Goal: Information Seeking & Learning: Learn about a topic

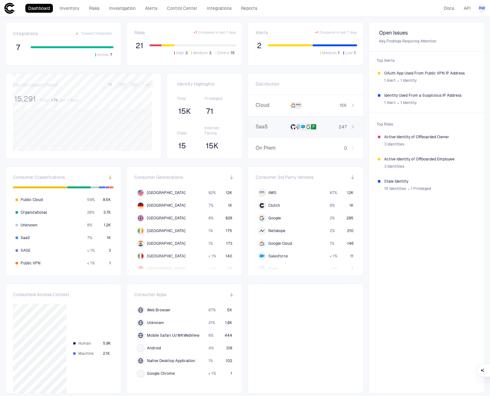
click at [329, 125] on div "247" at bounding box center [340, 127] width 32 height 6
click at [279, 107] on div "button" at bounding box center [282, 105] width 6 height 6
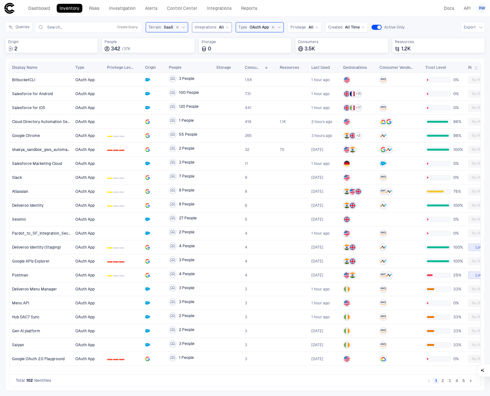
click at [221, 27] on span "All" at bounding box center [221, 27] width 5 height 5
click at [212, 52] on span "Salesforce" at bounding box center [231, 53] width 52 height 5
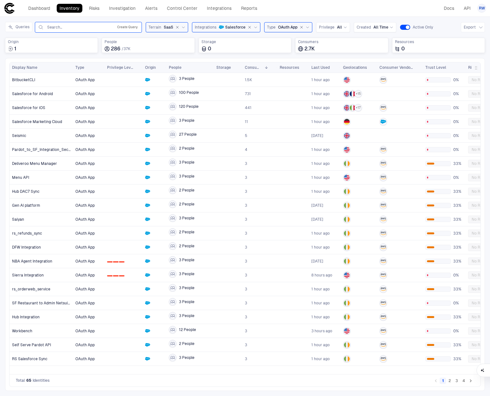
click at [133, 28] on button "Create Query" at bounding box center [127, 27] width 23 height 8
click at [146, 79] on span "Cancel" at bounding box center [148, 79] width 13 height 5
click at [123, 26] on button "Create Query" at bounding box center [127, 27] width 23 height 8
click at [58, 63] on button "Add Condition" at bounding box center [55, 64] width 35 height 10
click at [78, 47] on span "Origin: Name" at bounding box center [72, 45] width 24 height 5
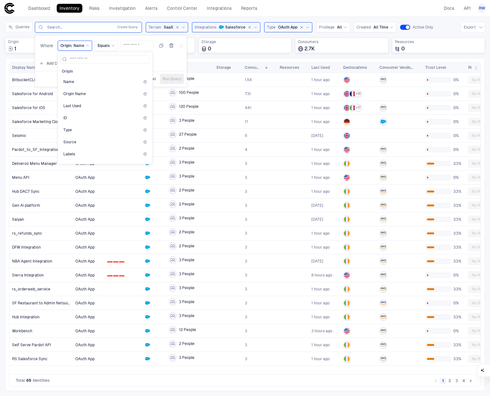
click at [175, 65] on div "Add Condition Add Condition Group" at bounding box center [110, 63] width 151 height 10
click at [151, 77] on span "Cancel" at bounding box center [149, 78] width 13 height 5
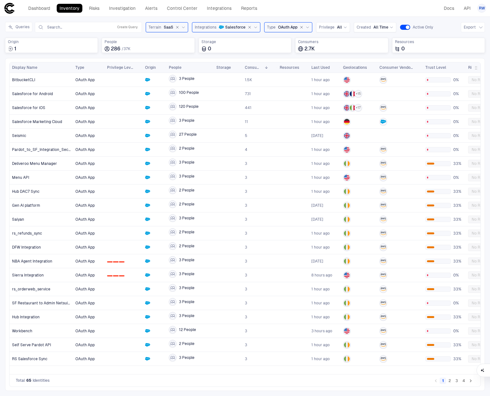
click at [445, 23] on div "Queries Search... Create Query Terrain SaaS Integrations Salesforce Type OAuth …" at bounding box center [245, 27] width 480 height 11
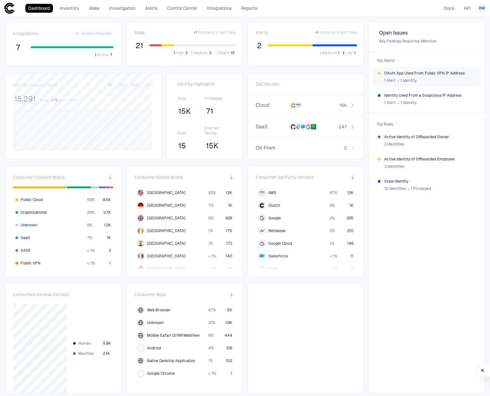
click at [427, 77] on div "1 Alert ∙ 1 Identity" at bounding box center [430, 81] width 92 height 10
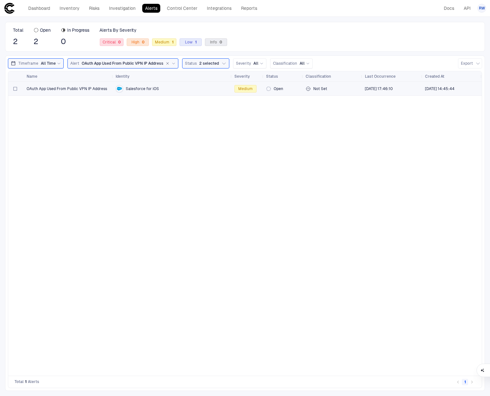
click at [137, 91] on div "Salesforce for iOS" at bounding box center [173, 89] width 114 height 8
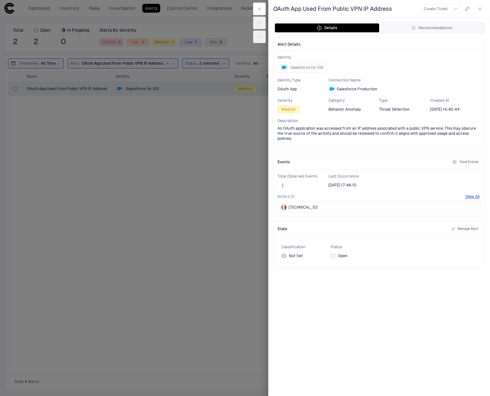
click at [290, 205] on span "[TECHNICAL_ID]" at bounding box center [303, 207] width 29 height 5
click at [480, 9] on icon "button" at bounding box center [480, 9] width 3 height 3
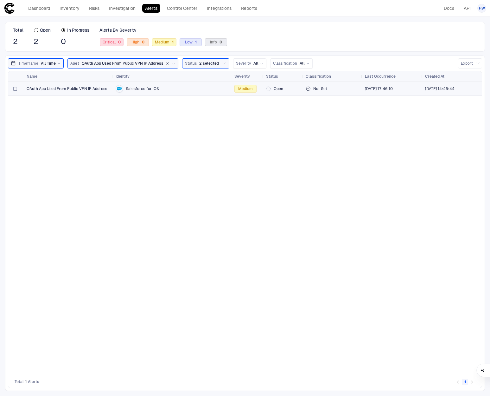
click at [114, 92] on div "Salesforce for iOS" at bounding box center [172, 89] width 119 height 14
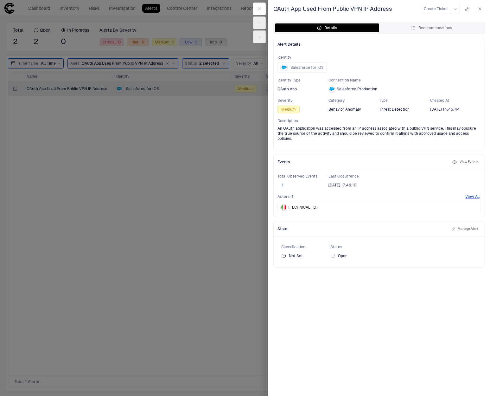
click at [414, 35] on div "OAuth App Used From Public VPN IP Address Create Ticket Details Recommendations…" at bounding box center [379, 198] width 222 height 396
click at [419, 28] on div "Recommendations" at bounding box center [431, 27] width 41 height 5
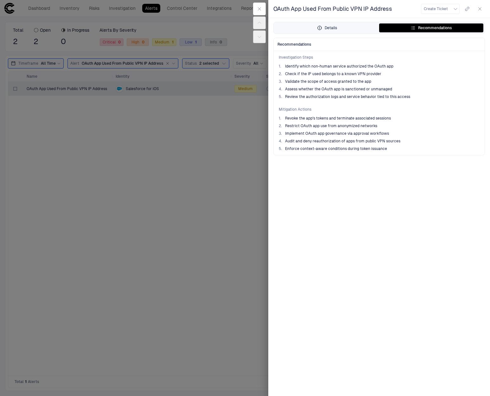
click at [328, 30] on div "Details" at bounding box center [327, 27] width 20 height 5
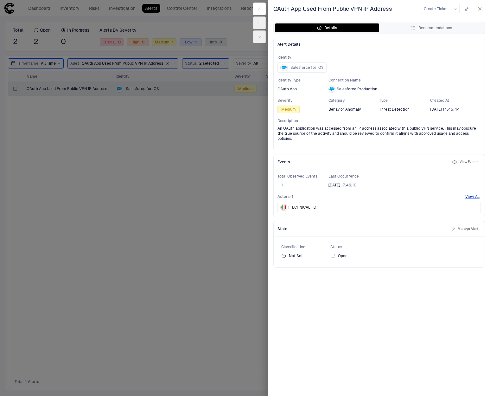
click at [478, 187] on div "Total Observed Events 1 Last Occurrence [DATE] 17:46:10 Actors (1) View All [TE…" at bounding box center [379, 193] width 211 height 47
click at [476, 194] on button "View All" at bounding box center [472, 196] width 14 height 5
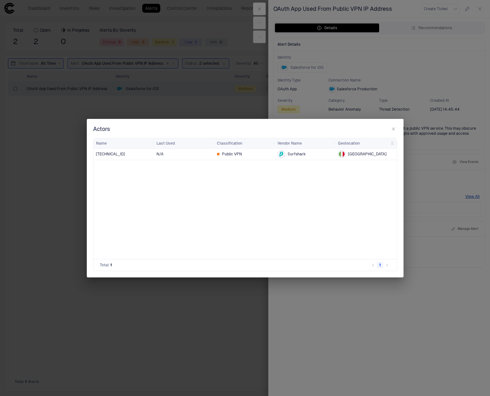
click at [159, 190] on div "[TECHNICAL_ID] N/A Public VPN Surfshark [GEOGRAPHIC_DATA]" at bounding box center [244, 204] width 303 height 110
click at [396, 127] on icon "button" at bounding box center [393, 128] width 5 height 5
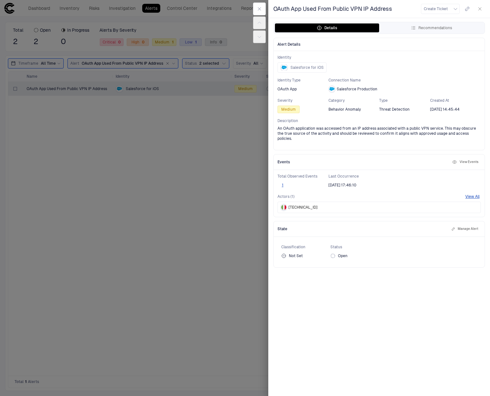
click at [217, 118] on div at bounding box center [245, 198] width 490 height 396
click at [302, 81] on span "Identity Type" at bounding box center [302, 80] width 51 height 5
click at [257, 13] on button "button" at bounding box center [259, 9] width 13 height 13
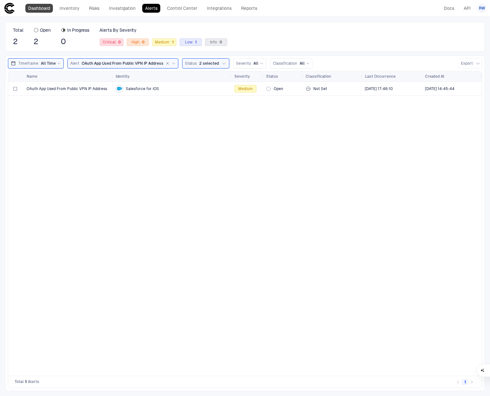
click at [30, 9] on link "Dashboard" at bounding box center [39, 8] width 28 height 9
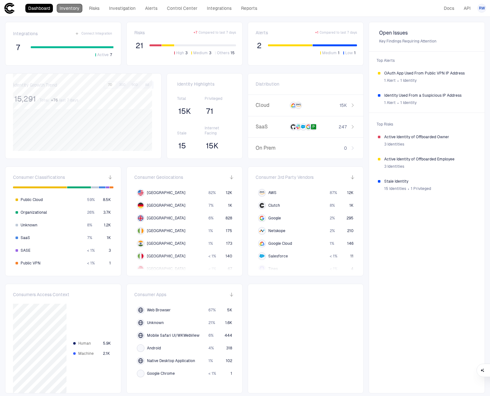
click at [81, 9] on link "Inventory" at bounding box center [70, 8] width 26 height 9
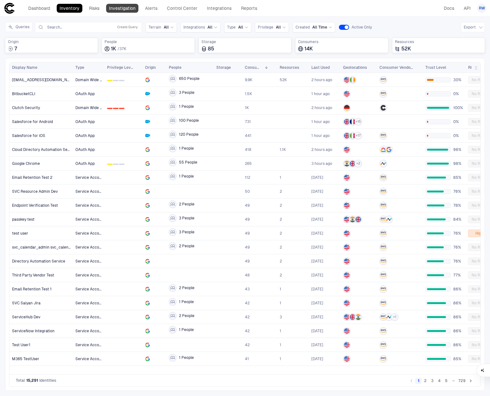
click at [129, 9] on link "Investigation" at bounding box center [122, 8] width 32 height 9
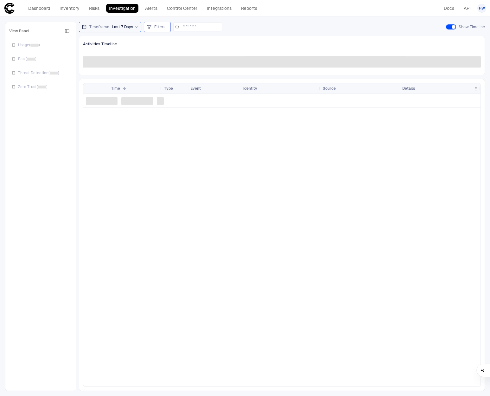
click at [152, 27] on div "Filters" at bounding box center [157, 26] width 21 height 7
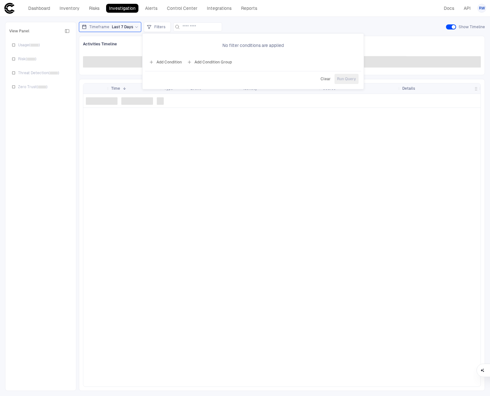
click at [171, 62] on button "Add Condition" at bounding box center [165, 62] width 35 height 10
click at [178, 48] on div "Event: ID" at bounding box center [182, 44] width 27 height 10
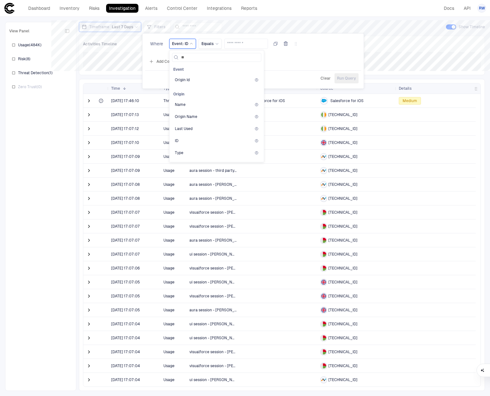
type input "*"
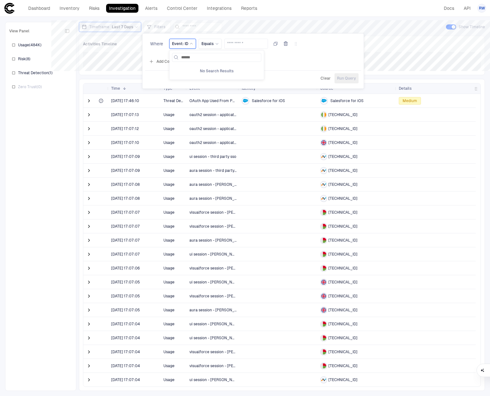
type input "*****"
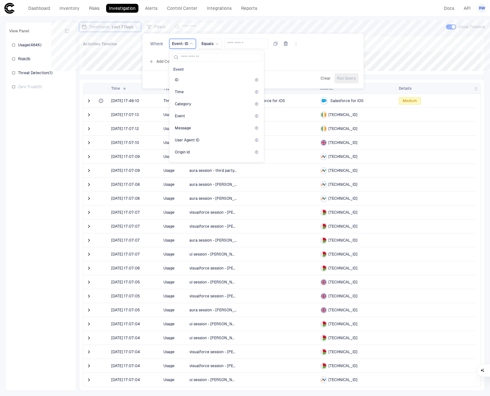
click at [321, 78] on span "Clear" at bounding box center [326, 78] width 10 height 5
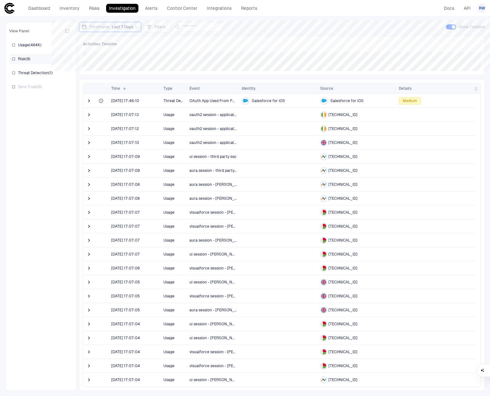
click at [24, 59] on span "Risk ( 8 )" at bounding box center [24, 58] width 12 height 5
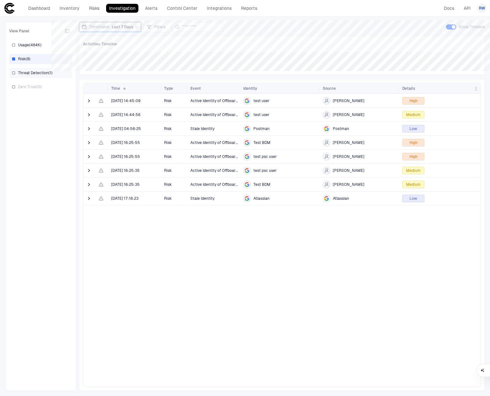
click at [48, 74] on span "Threat Detection ( 1 )" at bounding box center [35, 72] width 35 height 5
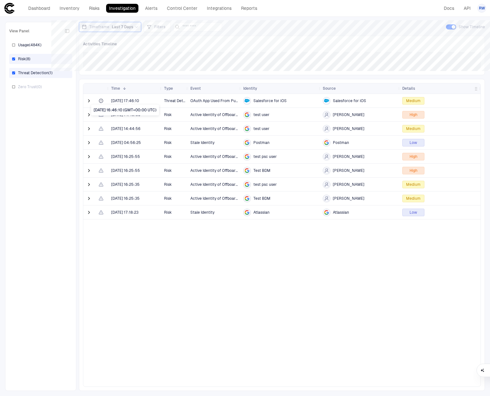
click at [126, 102] on span "[DATE] 17:46:10" at bounding box center [125, 100] width 28 height 5
click at [183, 97] on span "Threat Detection" at bounding box center [174, 100] width 21 height 13
click at [81, 99] on div "Drag here to set row groups Drag here to set column labels Time 1 Type" at bounding box center [282, 235] width 406 height 312
click at [86, 100] on span at bounding box center [89, 101] width 6 height 6
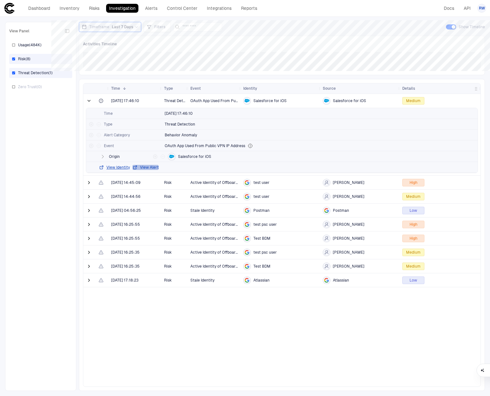
click at [142, 165] on button "View Alert" at bounding box center [145, 167] width 26 height 5
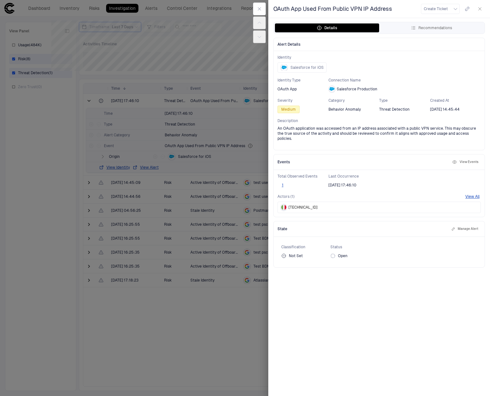
click at [466, 7] on icon "button" at bounding box center [467, 8] width 5 height 5
click at [283, 182] on button "1" at bounding box center [282, 184] width 10 height 5
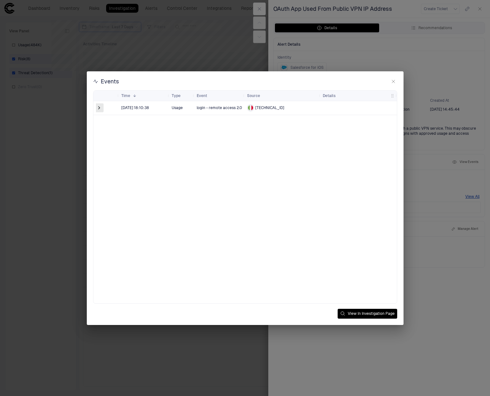
click at [101, 107] on span at bounding box center [99, 108] width 6 height 6
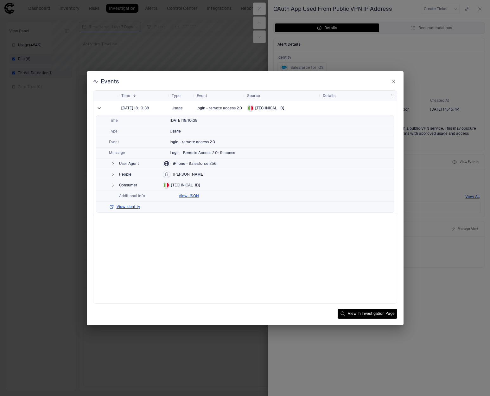
click at [114, 175] on icon "button" at bounding box center [112, 174] width 5 height 5
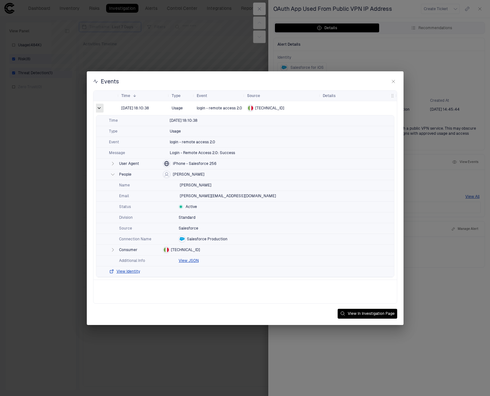
click at [101, 108] on span at bounding box center [99, 108] width 6 height 6
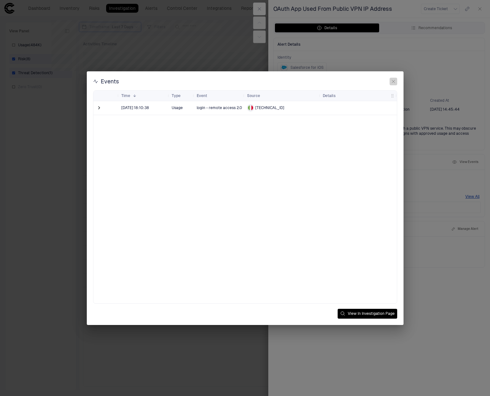
click at [397, 83] on button "button" at bounding box center [394, 82] width 8 height 8
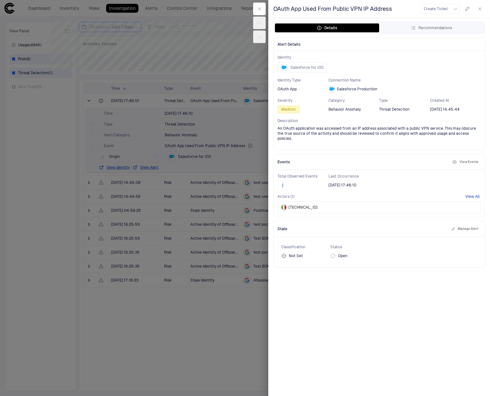
click at [470, 194] on button "View All" at bounding box center [472, 196] width 14 height 5
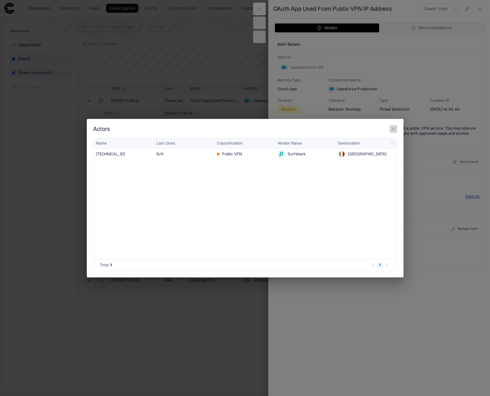
click at [391, 128] on icon "button" at bounding box center [393, 128] width 5 height 5
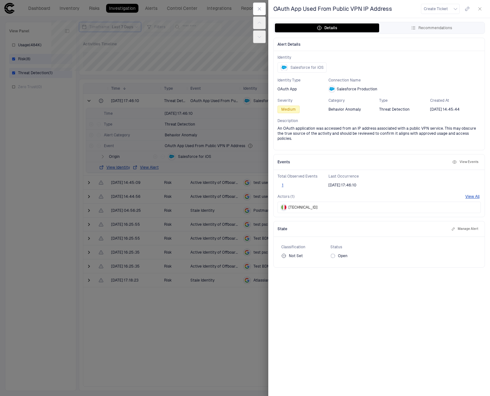
click at [480, 7] on icon "button" at bounding box center [479, 8] width 5 height 5
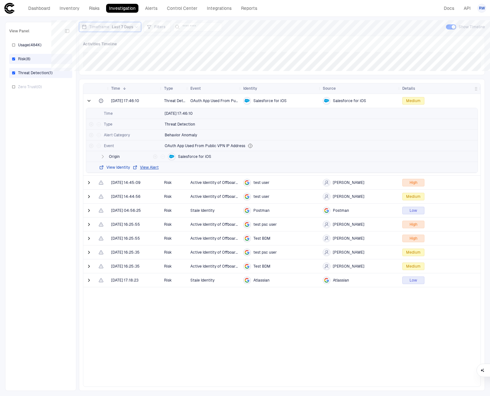
click at [124, 168] on button "View Identity" at bounding box center [114, 167] width 31 height 5
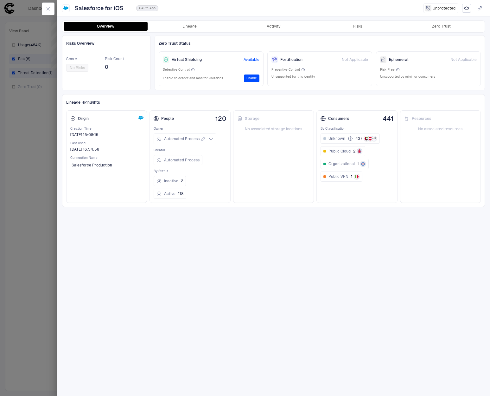
click at [250, 58] on span "Available" at bounding box center [252, 59] width 16 height 5
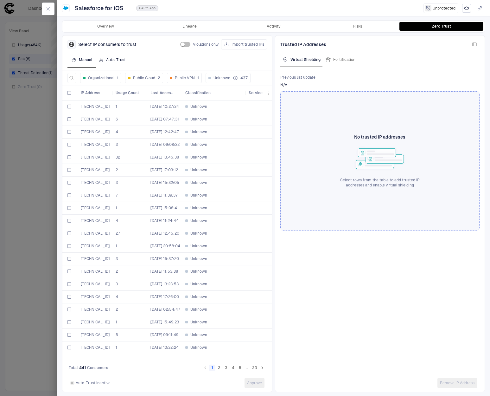
click at [99, 62] on button "Auto-Trust" at bounding box center [112, 59] width 32 height 15
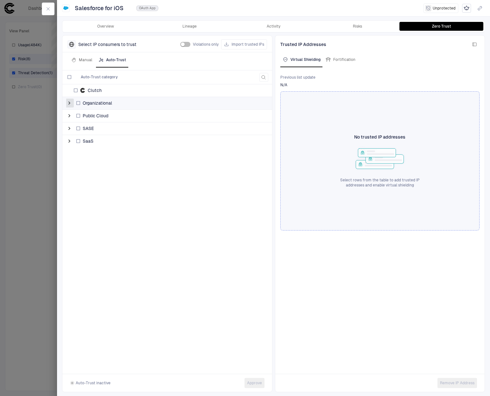
click at [71, 103] on span at bounding box center [69, 103] width 6 height 6
click at [67, 172] on span at bounding box center [69, 166] width 6 height 13
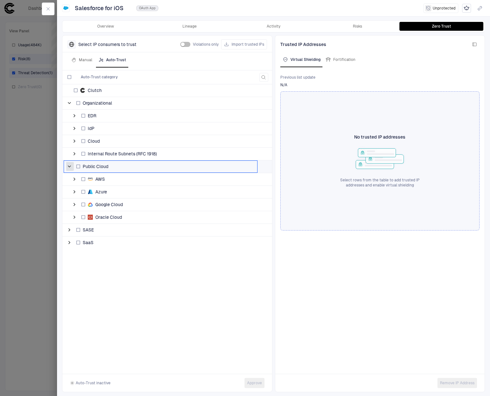
click at [69, 168] on span at bounding box center [69, 166] width 6 height 6
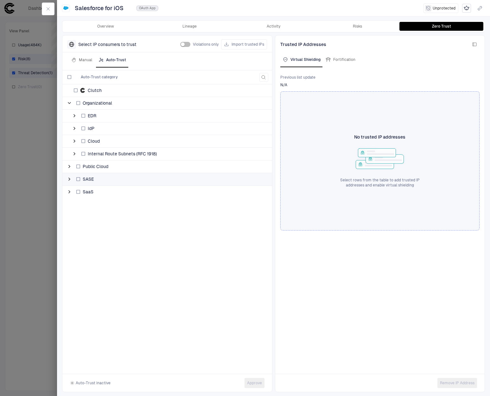
click at [67, 182] on span at bounding box center [69, 179] width 6 height 13
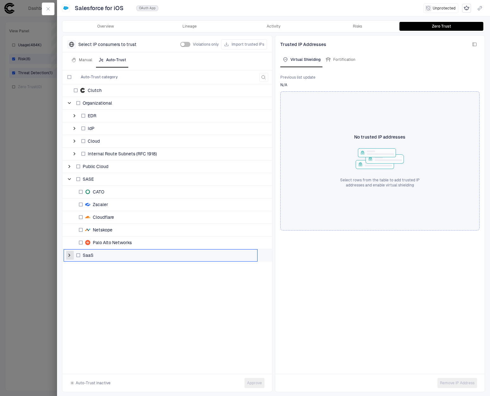
click at [70, 254] on span at bounding box center [69, 255] width 6 height 6
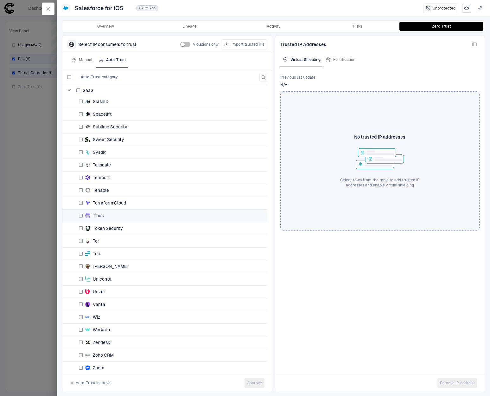
scroll to position [416, 0]
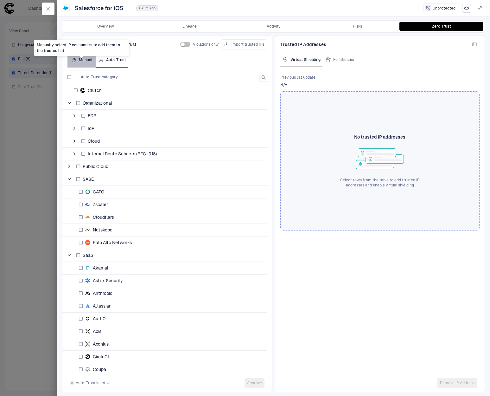
click at [83, 60] on div "Manual" at bounding box center [81, 59] width 21 height 5
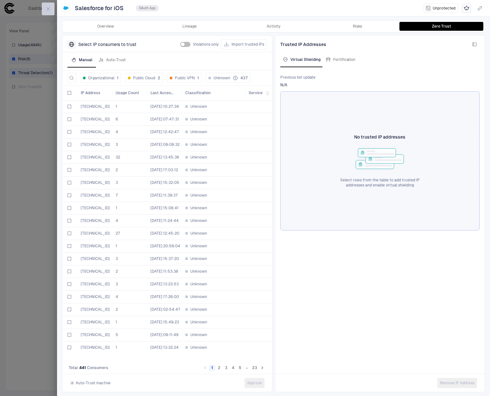
click at [52, 12] on button "button" at bounding box center [48, 9] width 13 height 13
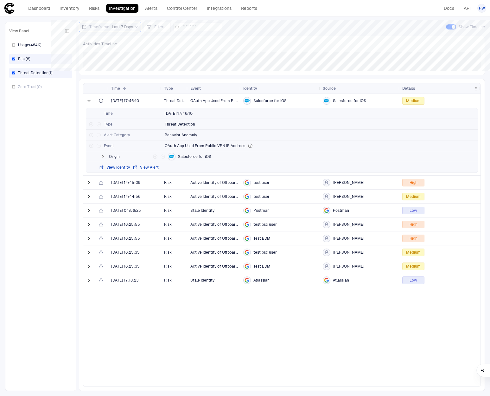
click at [135, 26] on icon at bounding box center [137, 27] width 4 height 4
click at [96, 81] on span "Last 30 Days" at bounding box center [99, 81] width 23 height 5
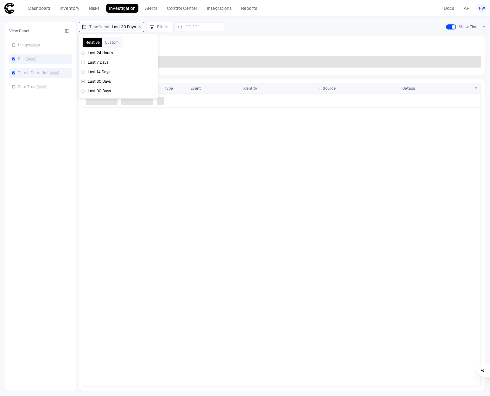
click at [78, 152] on div "View Panel Usage ( ) Risk ( ) Threat Detection ( ) Zero Trust ( ) Timeframe Las…" at bounding box center [245, 206] width 490 height 379
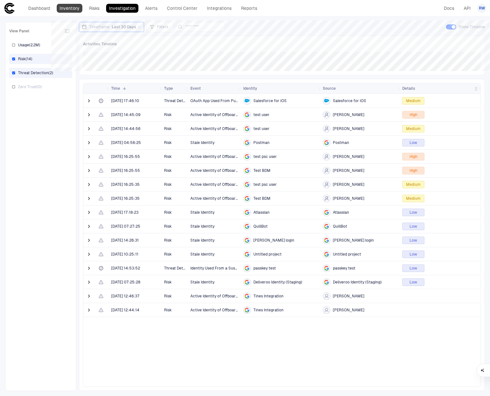
click at [75, 7] on link "Inventory" at bounding box center [70, 8] width 26 height 9
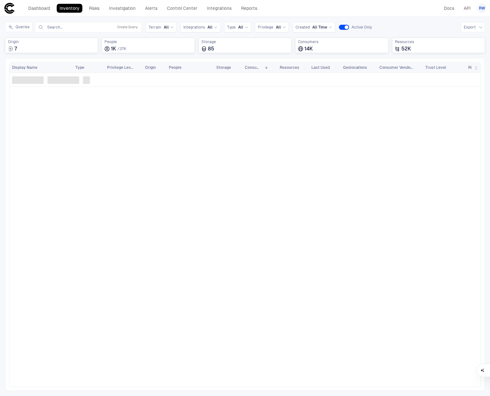
click at [162, 8] on div "Dashboard Inventory Risks Investigation Alerts Control Center Integrations Repo…" at bounding box center [142, 8] width 235 height 9
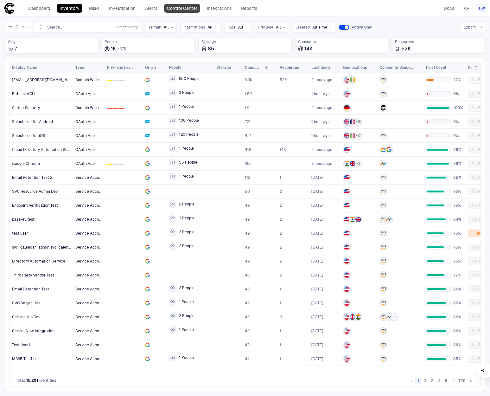
click at [188, 10] on link "Control Center" at bounding box center [182, 8] width 36 height 9
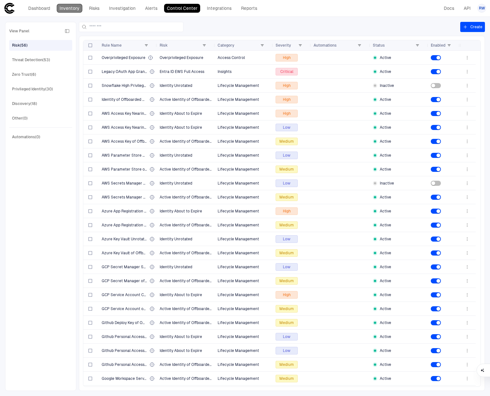
click at [71, 9] on link "Inventory" at bounding box center [70, 8] width 26 height 9
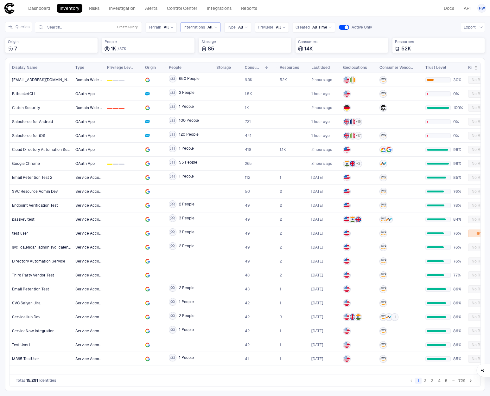
click at [214, 26] on icon at bounding box center [216, 27] width 4 height 4
click at [207, 55] on span "Salesforce" at bounding box center [220, 53] width 52 height 5
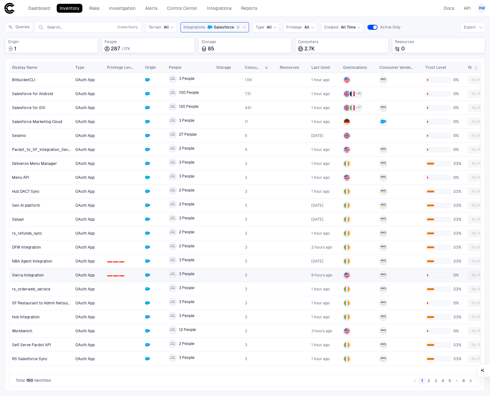
click at [63, 274] on div "Sierra Integration" at bounding box center [41, 274] width 59 height 5
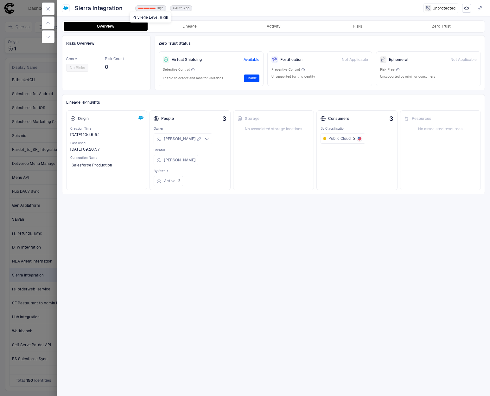
click at [155, 8] on div "0 1 2 High" at bounding box center [150, 8] width 31 height 6
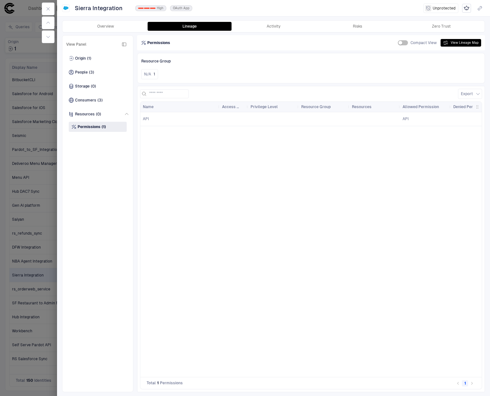
click at [190, 118] on div "API" at bounding box center [180, 118] width 74 height 5
click at [147, 118] on span "API" at bounding box center [146, 118] width 6 height 5
click at [422, 121] on span "API" at bounding box center [426, 118] width 46 height 13
click at [455, 44] on button "View Lineage Map" at bounding box center [461, 43] width 41 height 8
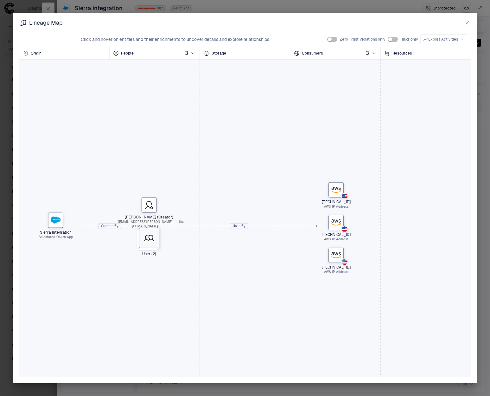
click at [149, 238] on icon at bounding box center [149, 237] width 10 height 10
click at [189, 208] on icon "button" at bounding box center [191, 208] width 4 height 4
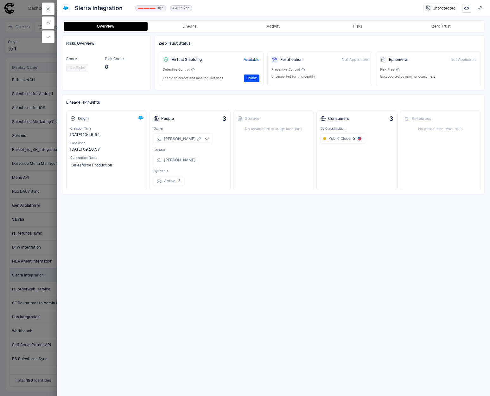
click at [51, 96] on div at bounding box center [245, 198] width 490 height 396
